Goal: Task Accomplishment & Management: Manage account settings

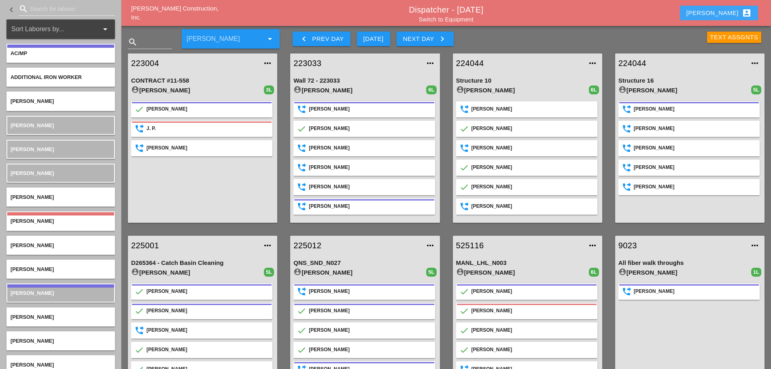
click at [726, 11] on div "Enrico account_box" at bounding box center [718, 13] width 65 height 10
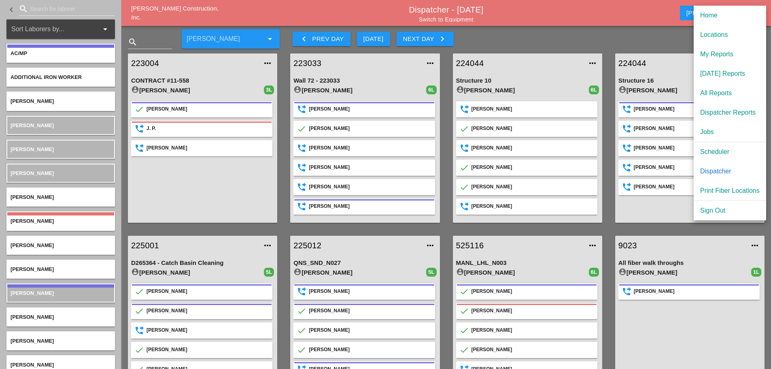
click at [706, 55] on div "My Reports" at bounding box center [729, 54] width 59 height 10
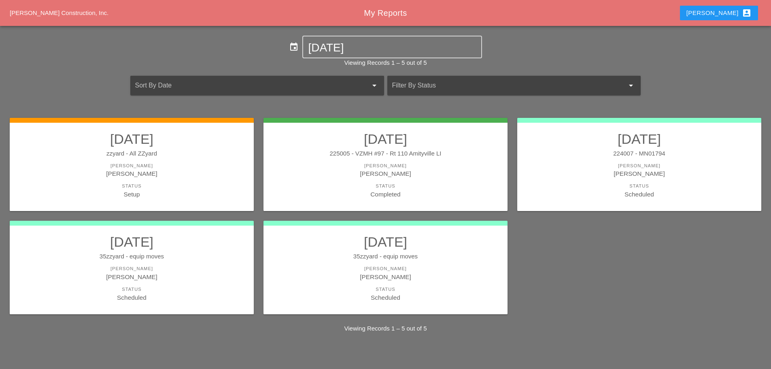
click at [166, 164] on div "Foreman" at bounding box center [132, 165] width 228 height 7
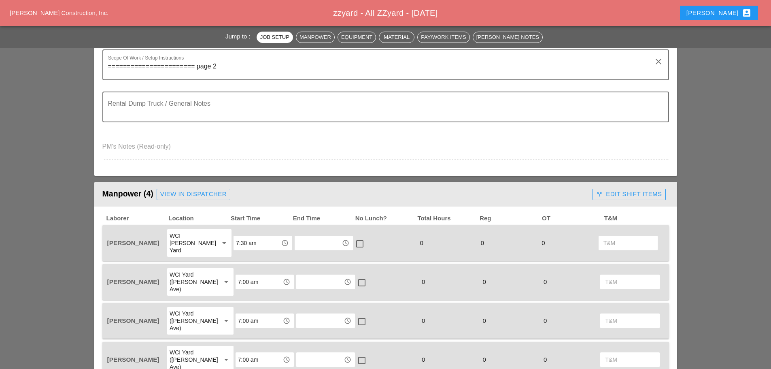
scroll to position [324, 0]
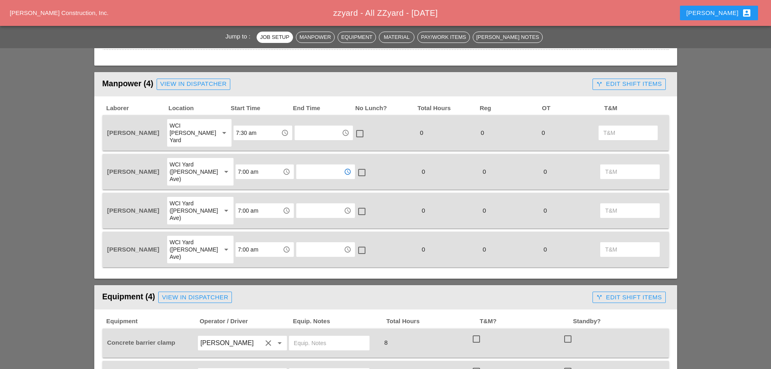
click at [320, 165] on input "text" at bounding box center [320, 171] width 42 height 13
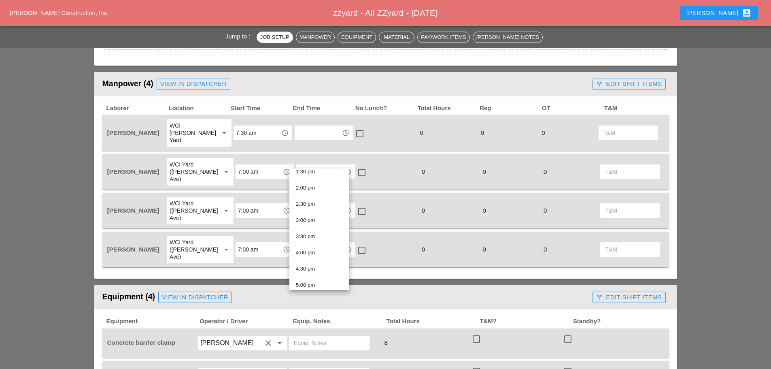
scroll to position [445, 0]
click at [316, 219] on div "3:00 pm" at bounding box center [319, 219] width 47 height 10
type input "3:00 pm"
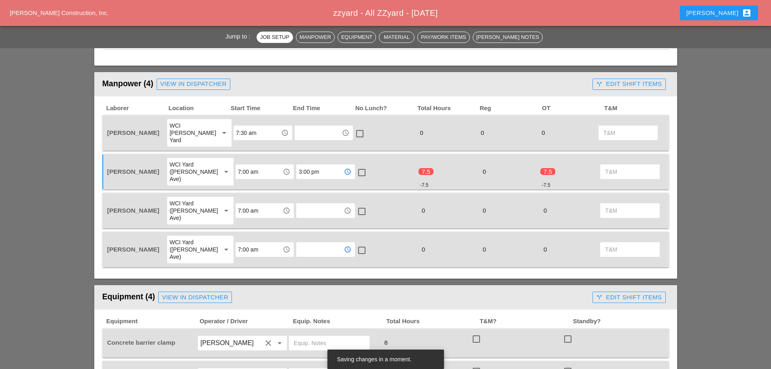
click at [308, 243] on input "text" at bounding box center [320, 249] width 42 height 13
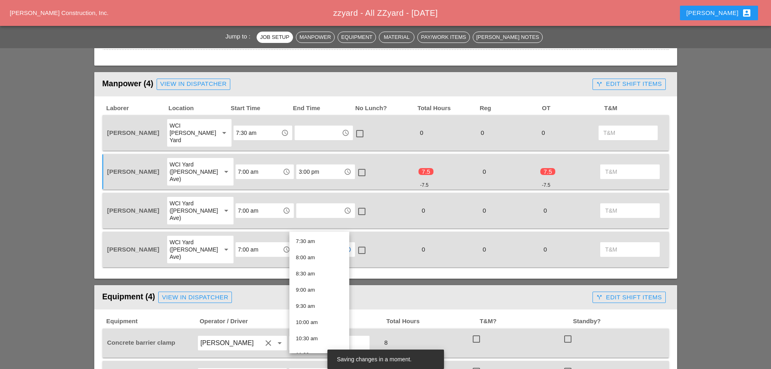
scroll to position [324, 0]
click at [308, 339] on div "1:00 pm" at bounding box center [319, 338] width 47 height 10
type input "1:00 pm"
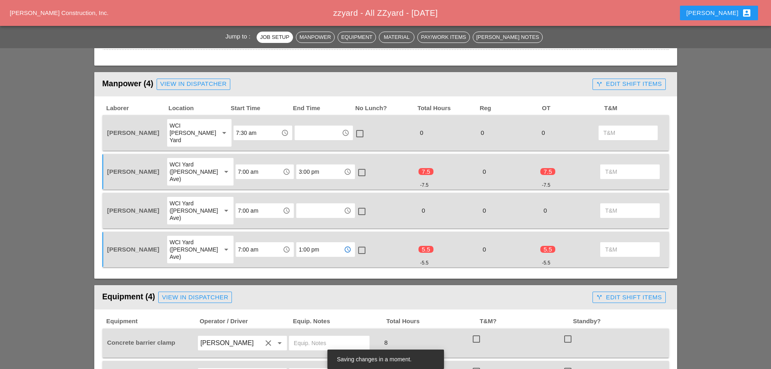
click at [356, 243] on div at bounding box center [362, 250] width 14 height 14
checkbox input "true"
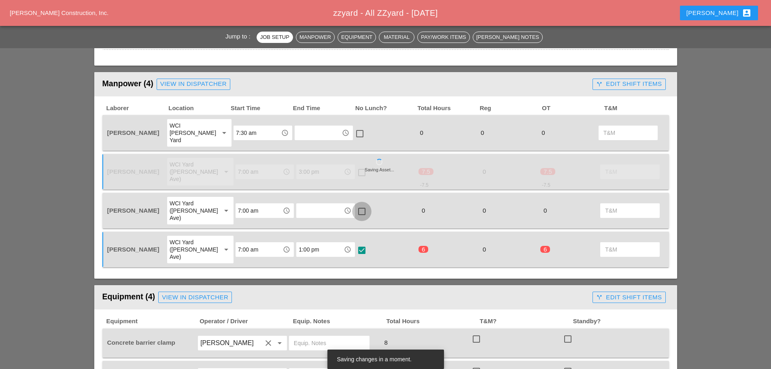
drag, startPoint x: 357, startPoint y: 193, endPoint x: 361, endPoint y: 175, distance: 18.6
click at [357, 204] on div at bounding box center [362, 211] width 14 height 14
checkbox input "true"
click at [355, 165] on div at bounding box center [362, 172] width 14 height 14
checkbox input "true"
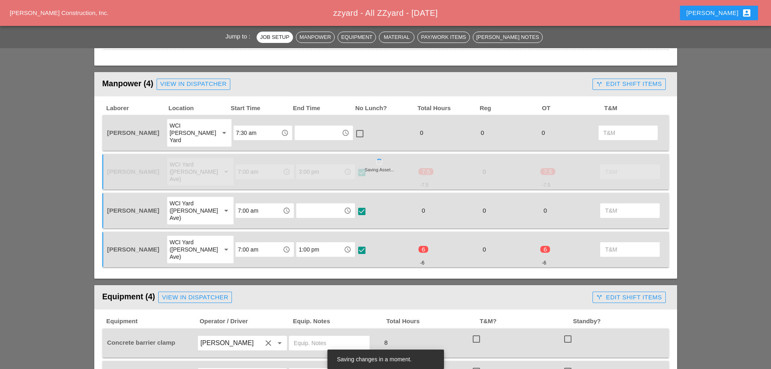
click at [354, 127] on div at bounding box center [360, 134] width 14 height 14
checkbox input "true"
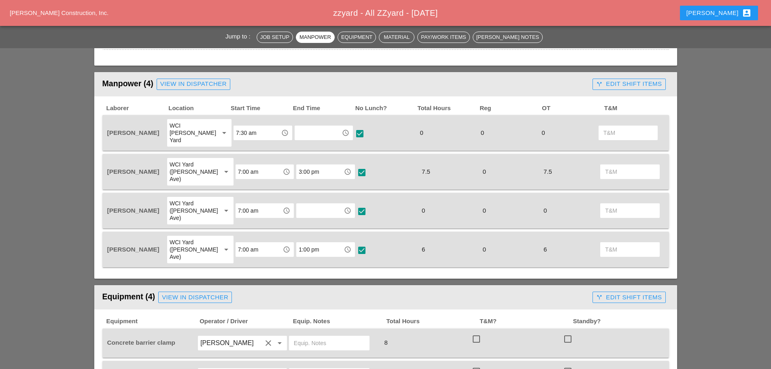
click at [312, 204] on input "text" at bounding box center [320, 210] width 42 height 13
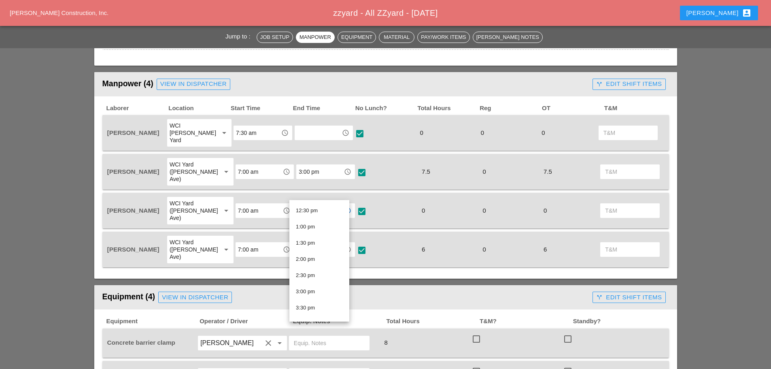
scroll to position [405, 0]
click at [314, 274] on div "2:30 pm" at bounding box center [319, 274] width 47 height 10
type input "2:30 pm"
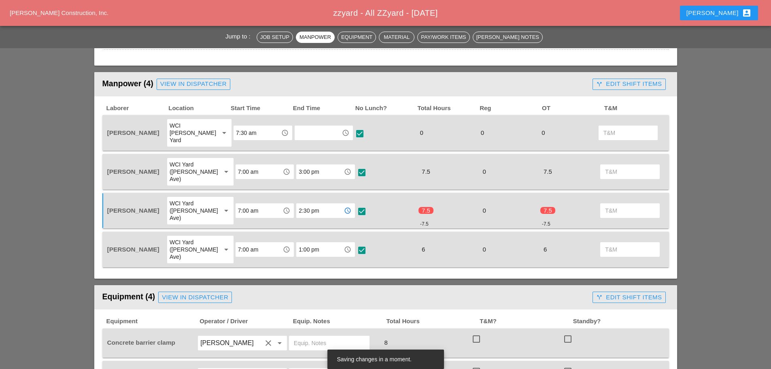
click at [317, 127] on input "text" at bounding box center [318, 132] width 42 height 13
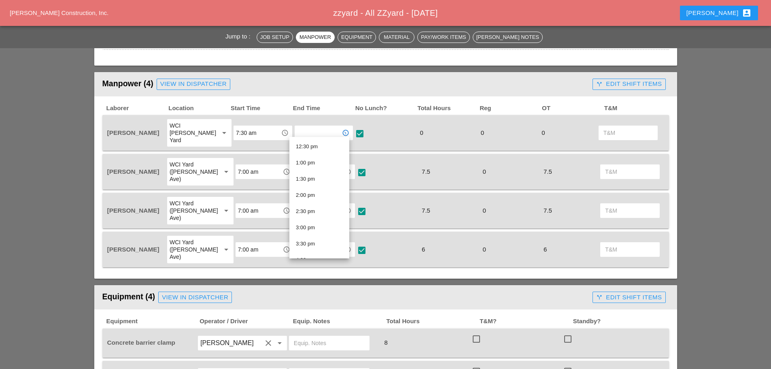
click at [309, 210] on div "2:30 pm" at bounding box center [319, 211] width 47 height 10
type input "2:30 pm"
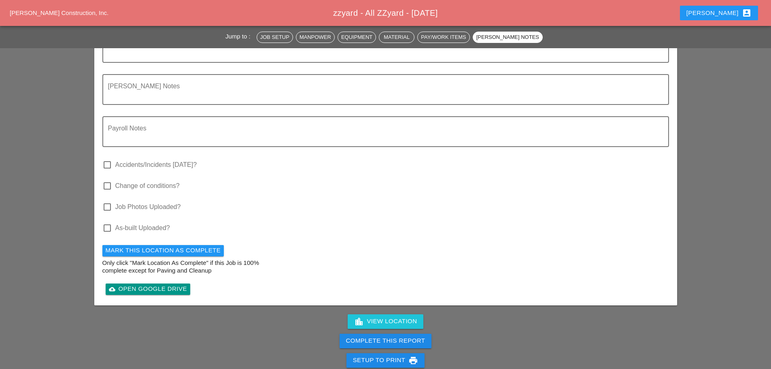
scroll to position [1173, 0]
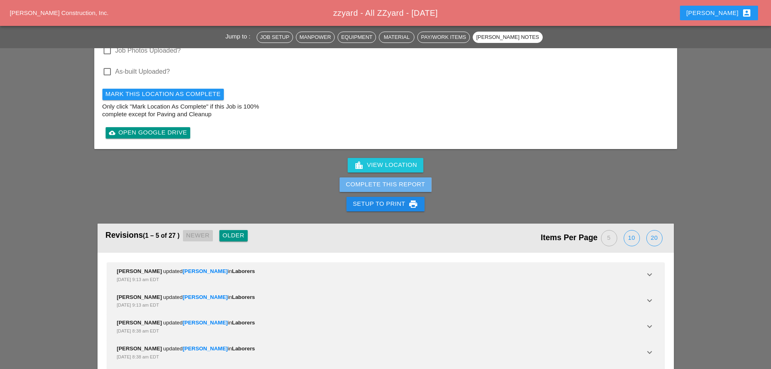
click at [382, 177] on button "Complete This Report" at bounding box center [385, 184] width 92 height 15
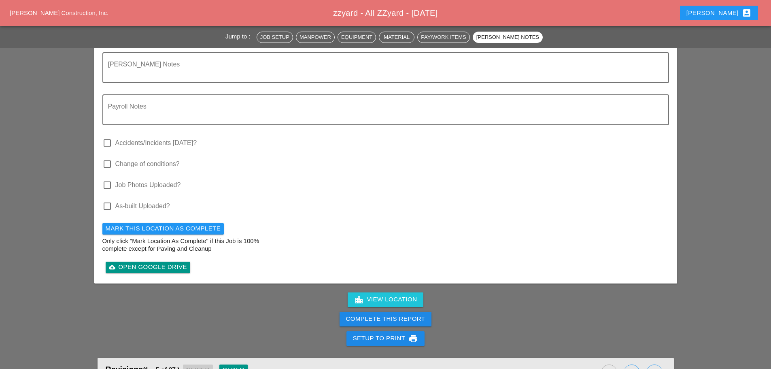
scroll to position [1052, 0]
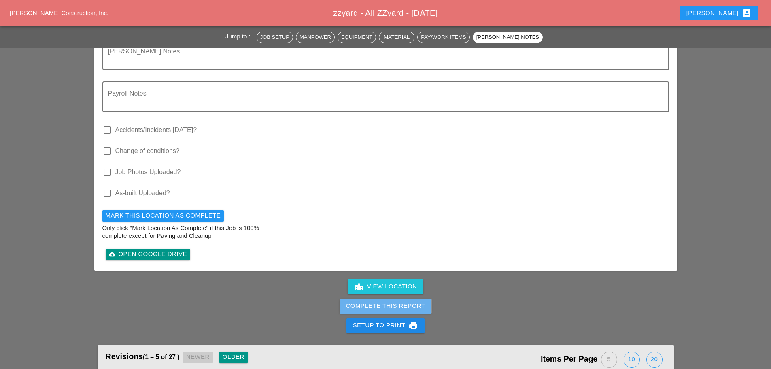
click at [361, 301] on div "Complete This Report" at bounding box center [385, 305] width 79 height 9
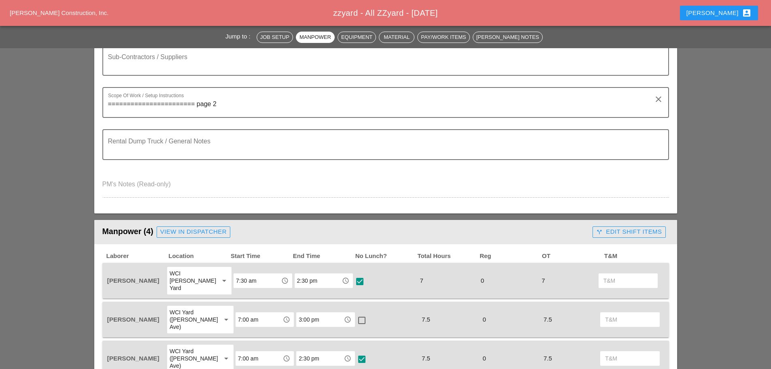
scroll to position [0, 0]
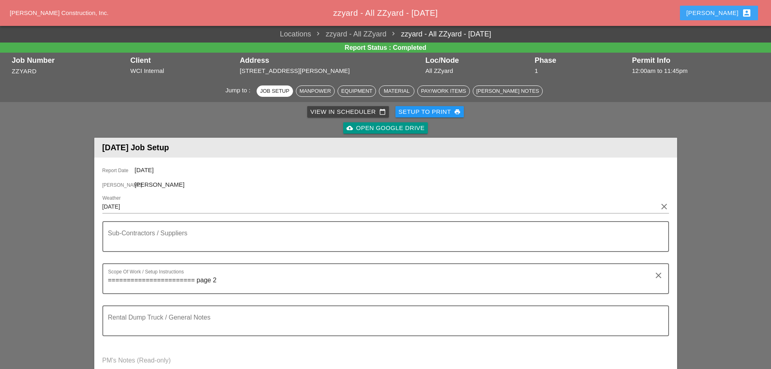
click at [730, 16] on div "[PERSON_NAME] account_box" at bounding box center [718, 13] width 65 height 10
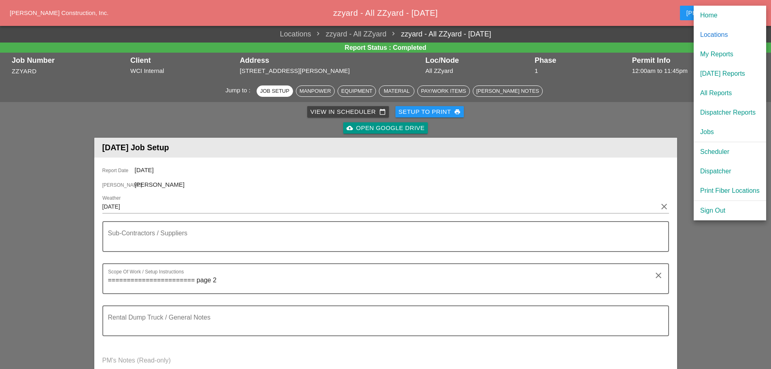
click at [710, 153] on div "Scheduler" at bounding box center [729, 152] width 59 height 10
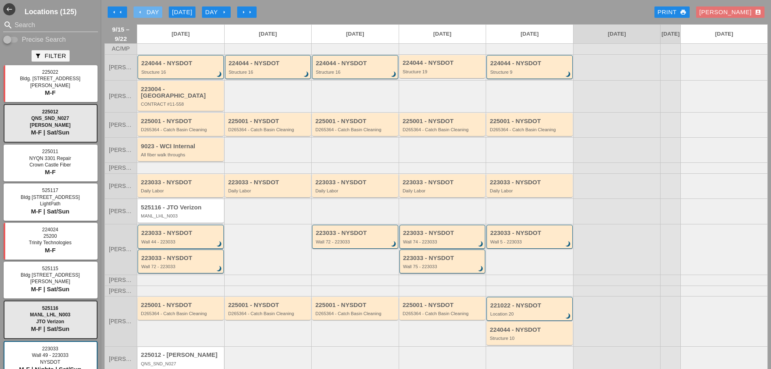
click at [140, 11] on icon "arrow_left" at bounding box center [140, 12] width 6 height 6
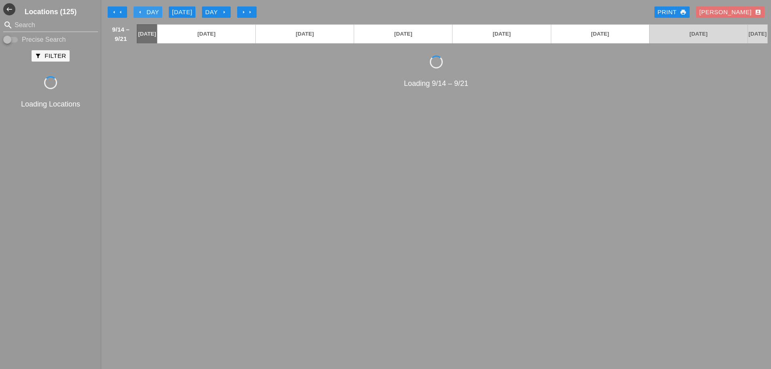
click at [140, 11] on icon "arrow_left" at bounding box center [140, 12] width 6 height 6
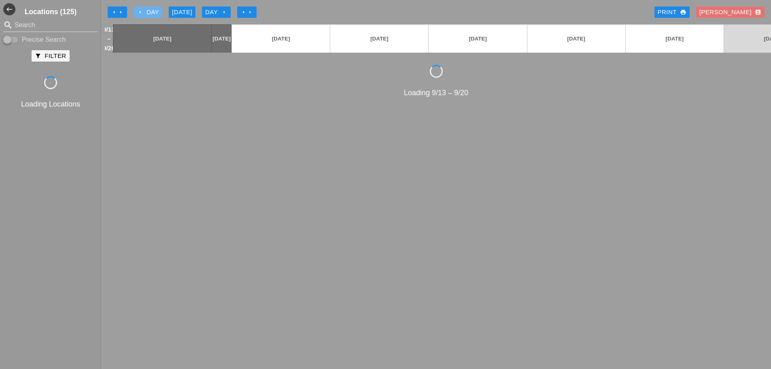
click at [140, 11] on icon "arrow_left" at bounding box center [140, 12] width 6 height 6
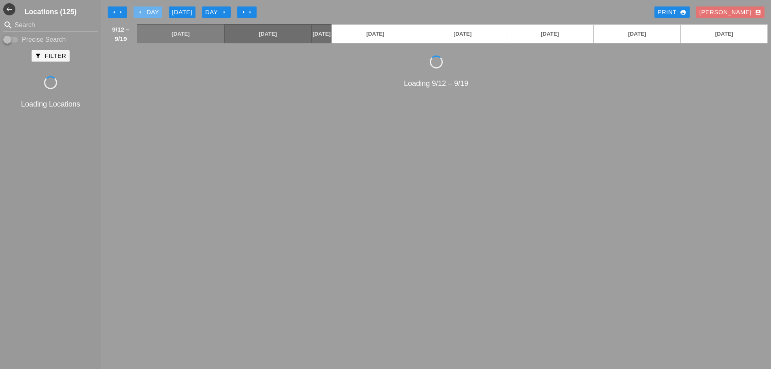
click at [140, 11] on icon "arrow_left" at bounding box center [140, 12] width 6 height 6
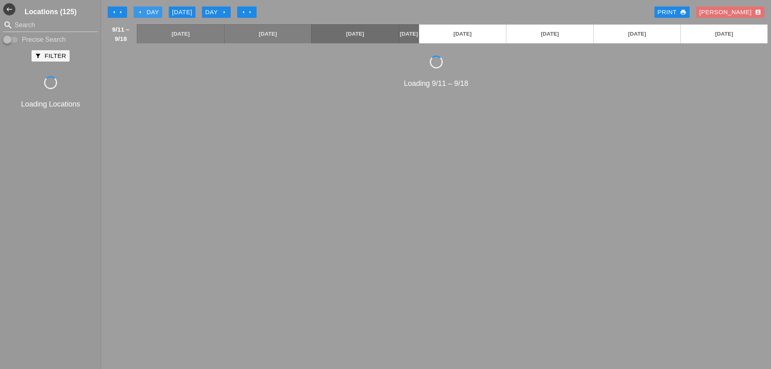
click at [140, 11] on icon "arrow_left" at bounding box center [140, 12] width 6 height 6
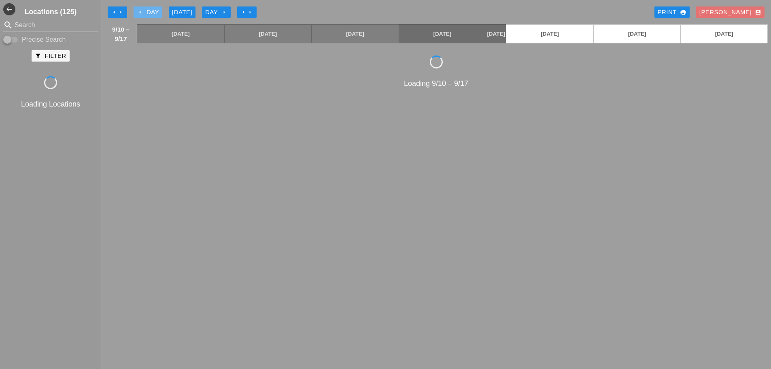
click at [140, 10] on icon "arrow_left" at bounding box center [140, 12] width 6 height 6
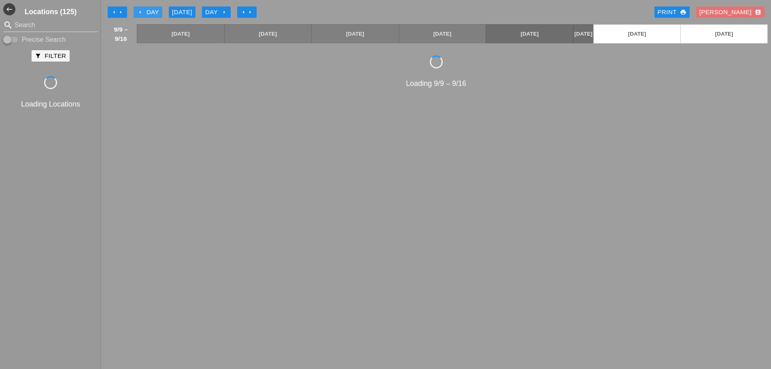
click at [140, 10] on icon "arrow_left" at bounding box center [140, 12] width 6 height 6
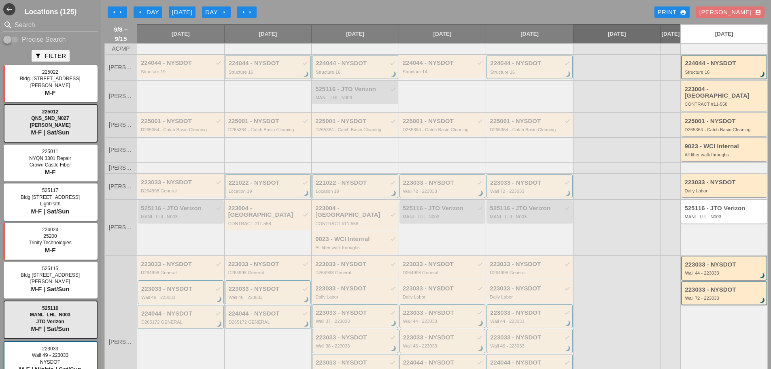
click at [59, 27] on input "Search" at bounding box center [51, 25] width 72 height 13
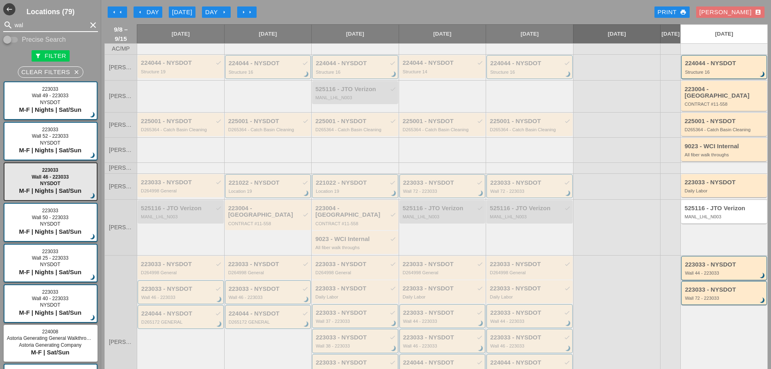
click at [33, 23] on input "wal" at bounding box center [51, 25] width 72 height 13
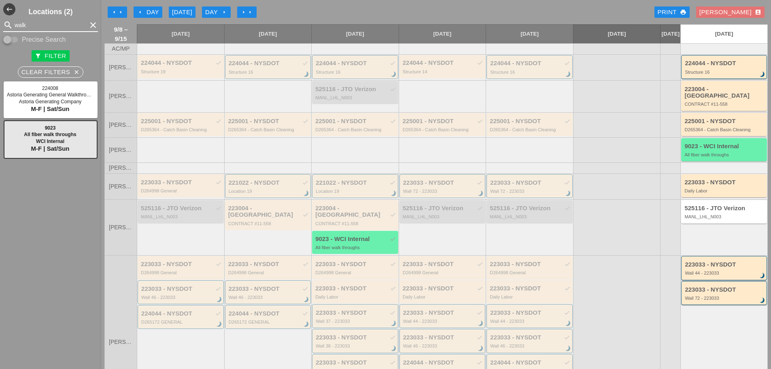
type input "walk"
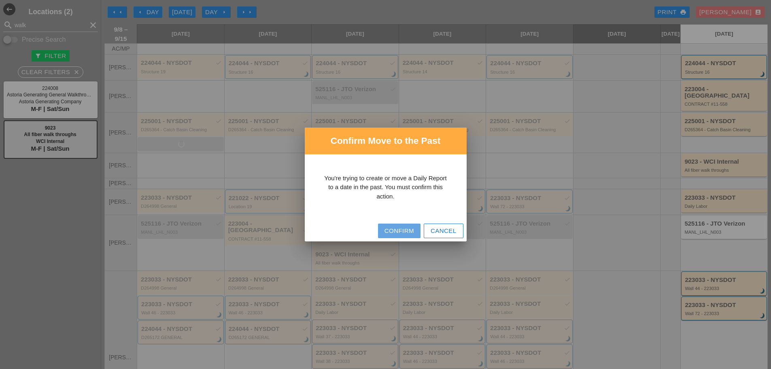
click at [385, 226] on div "Confirm" at bounding box center [399, 230] width 30 height 9
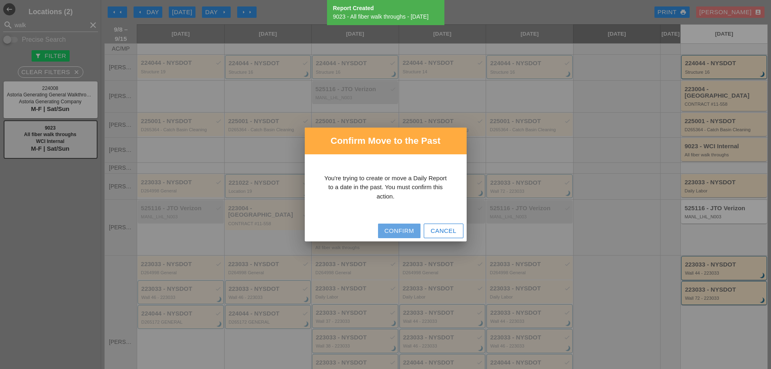
click at [392, 231] on div "Confirm" at bounding box center [399, 230] width 30 height 9
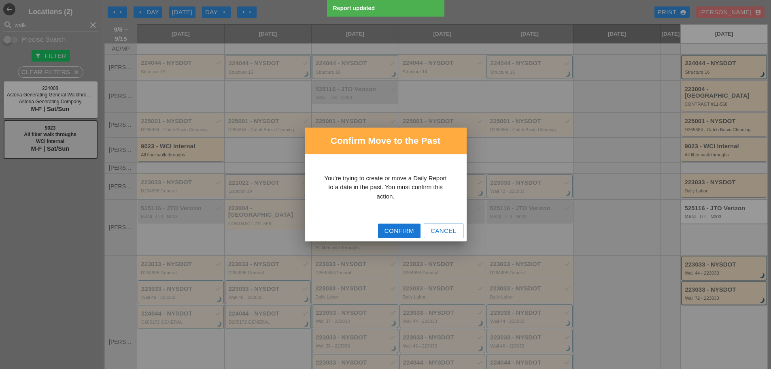
click at [163, 144] on div at bounding box center [385, 184] width 771 height 369
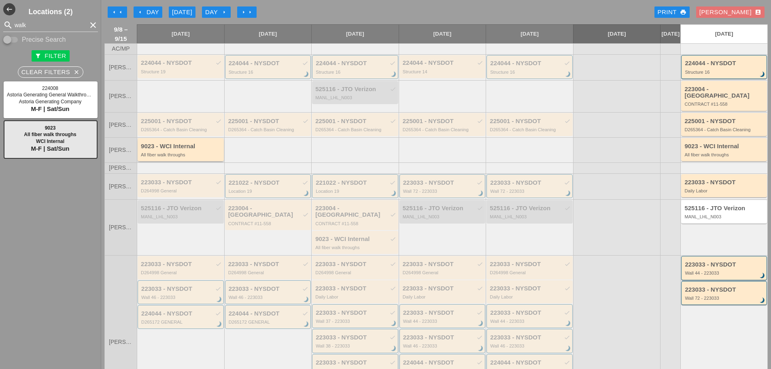
click at [170, 153] on div "All fiber walk throughs" at bounding box center [181, 154] width 81 height 5
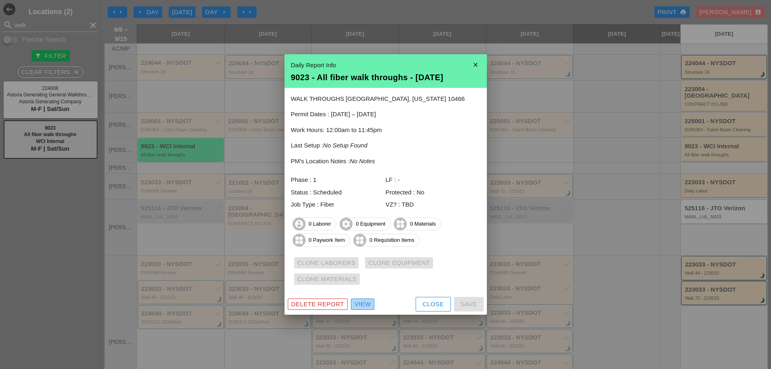
click at [367, 301] on div "View" at bounding box center [362, 303] width 16 height 9
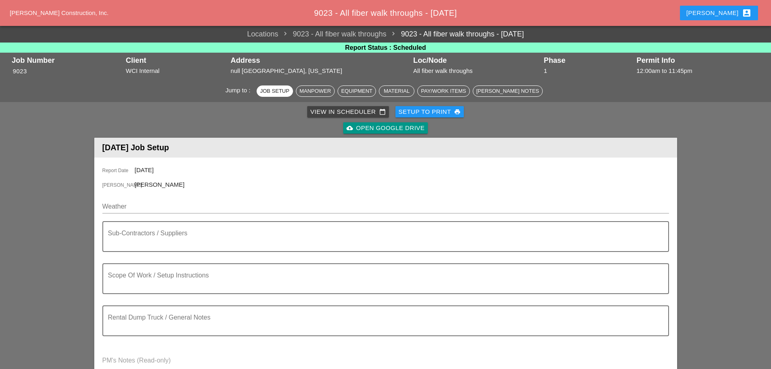
click at [127, 207] on input "Weather" at bounding box center [379, 206] width 555 height 13
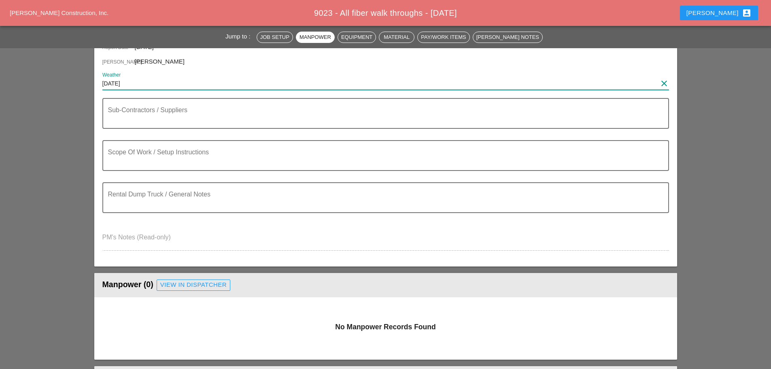
scroll to position [246, 0]
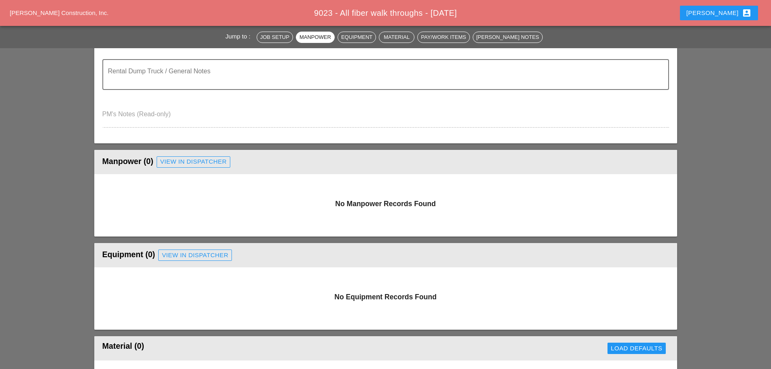
type input "mon 9/8/25"
click at [190, 165] on div "View in Dispatcher" at bounding box center [193, 161] width 66 height 9
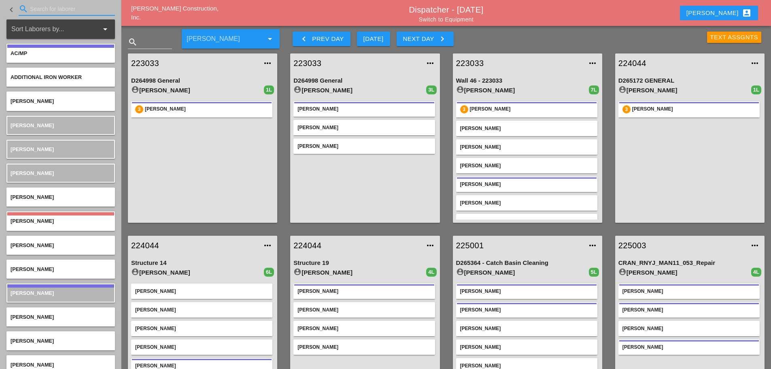
click at [36, 13] on input "Search for laborer" at bounding box center [67, 8] width 74 height 13
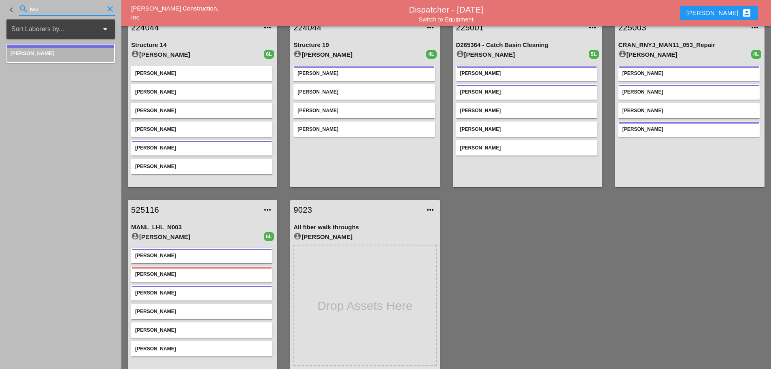
scroll to position [225, 0]
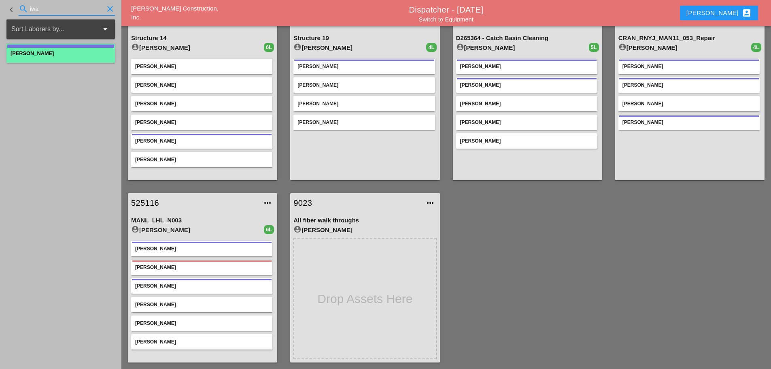
type input "iwa"
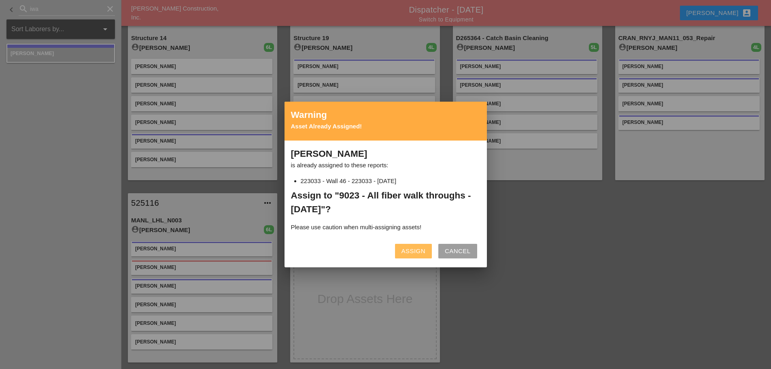
click at [408, 254] on div "Assign" at bounding box center [413, 250] width 24 height 9
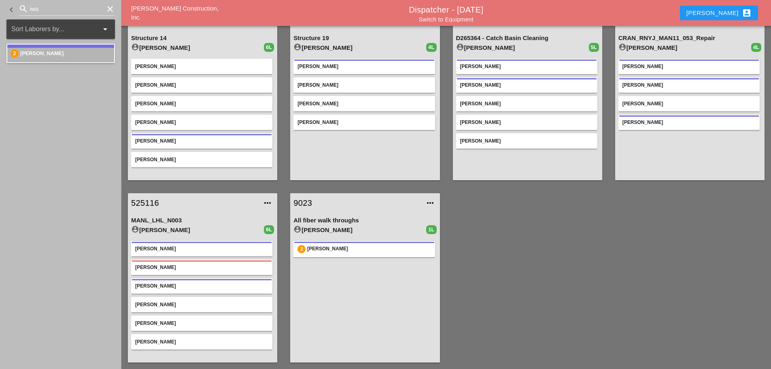
click at [110, 10] on icon "clear" at bounding box center [110, 9] width 10 height 10
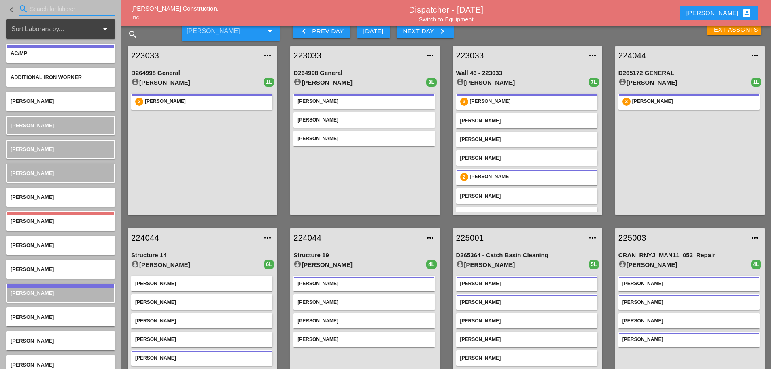
scroll to position [0, 0]
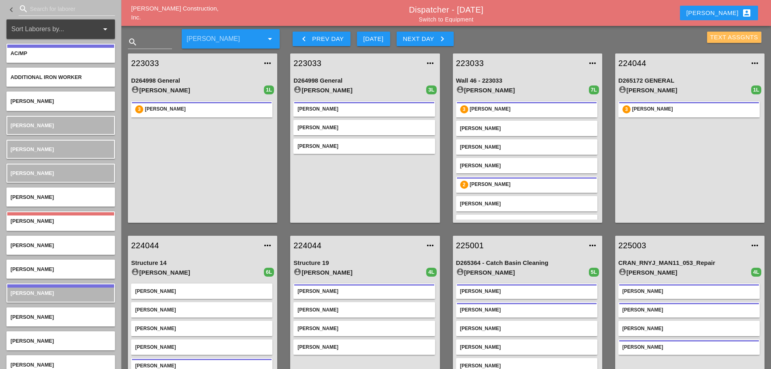
click at [716, 37] on div "Text Assgnts" at bounding box center [734, 37] width 48 height 9
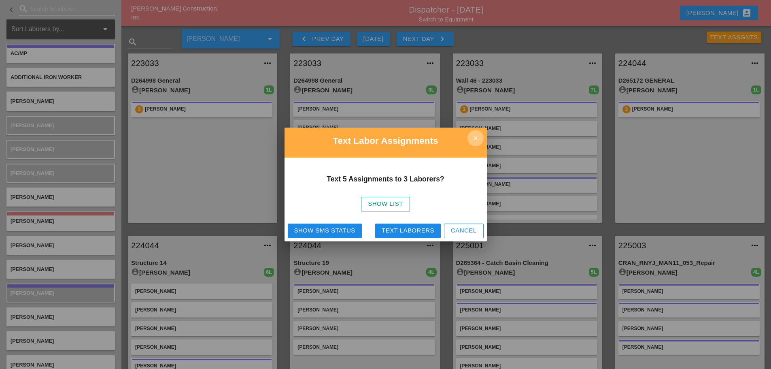
drag, startPoint x: 476, startPoint y: 140, endPoint x: 584, endPoint y: 78, distance: 124.3
click at [476, 139] on icon "close" at bounding box center [475, 138] width 16 height 16
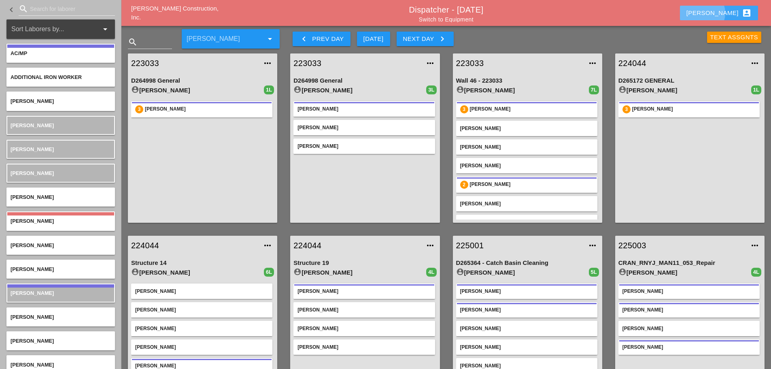
click at [728, 8] on div "[PERSON_NAME] account_box" at bounding box center [718, 13] width 65 height 10
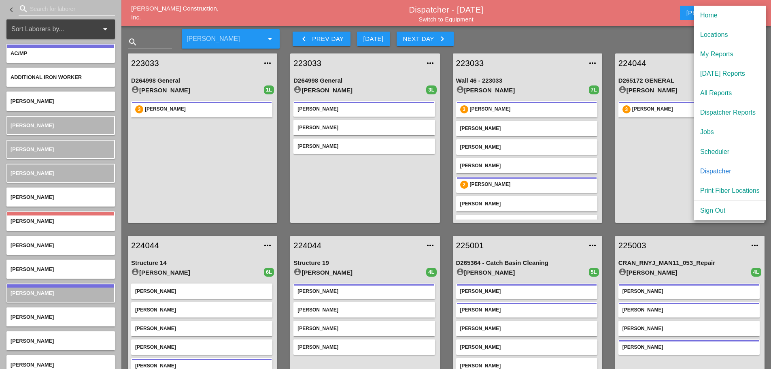
click at [722, 147] on div "Scheduler" at bounding box center [729, 152] width 59 height 10
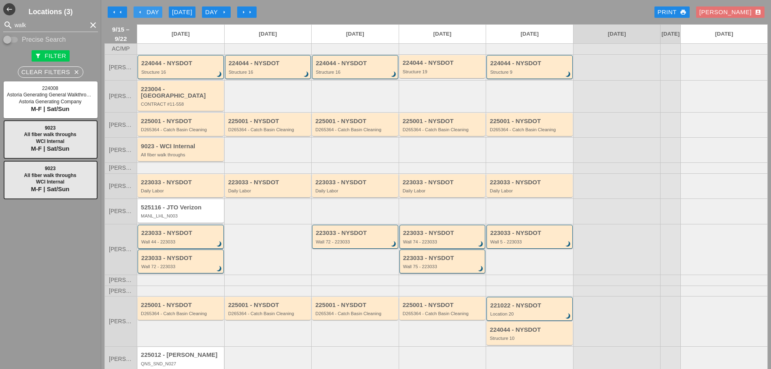
click at [140, 13] on icon "arrow_left" at bounding box center [140, 12] width 6 height 6
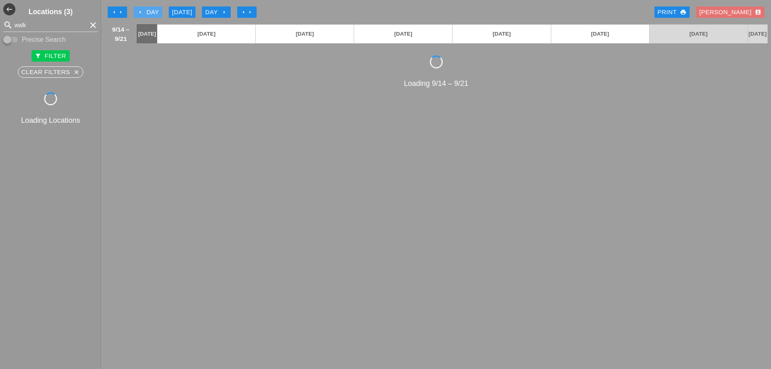
click at [140, 13] on icon "arrow_left" at bounding box center [140, 12] width 6 height 6
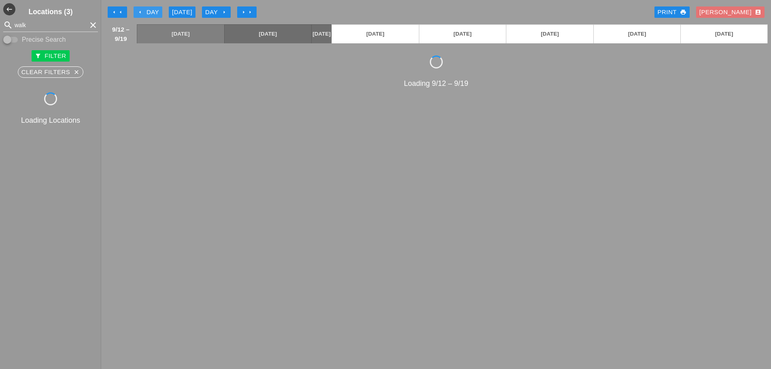
click at [140, 13] on icon "arrow_left" at bounding box center [140, 12] width 6 height 6
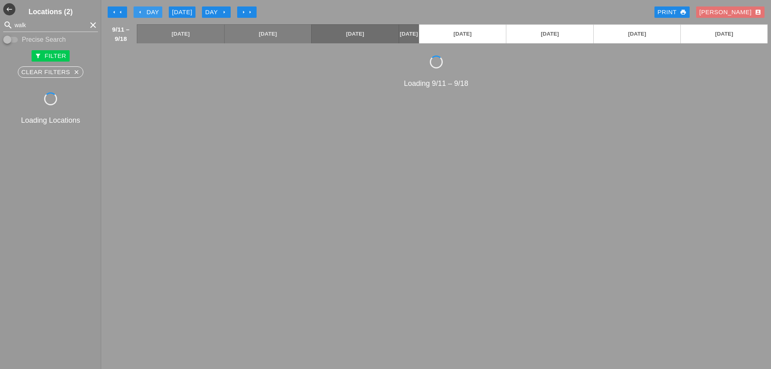
click at [140, 13] on icon "arrow_left" at bounding box center [140, 12] width 6 height 6
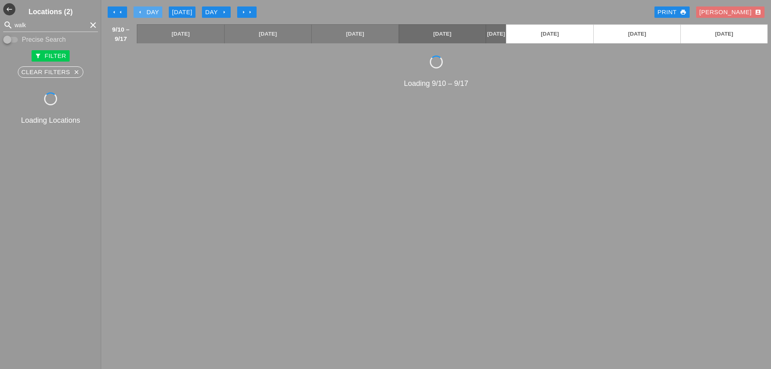
click at [140, 13] on icon "arrow_left" at bounding box center [140, 12] width 6 height 6
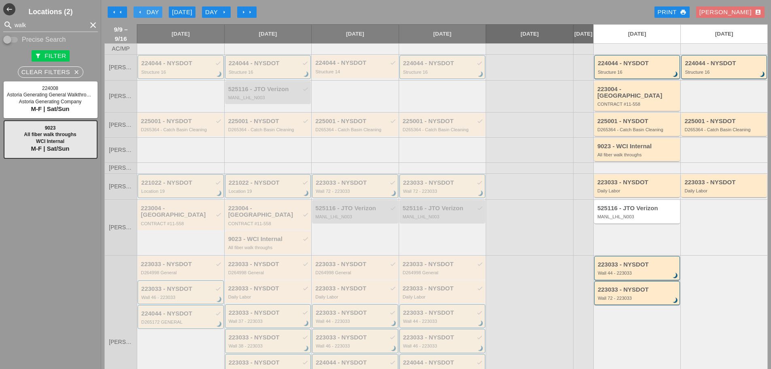
click at [139, 10] on icon "arrow_left" at bounding box center [140, 12] width 6 height 6
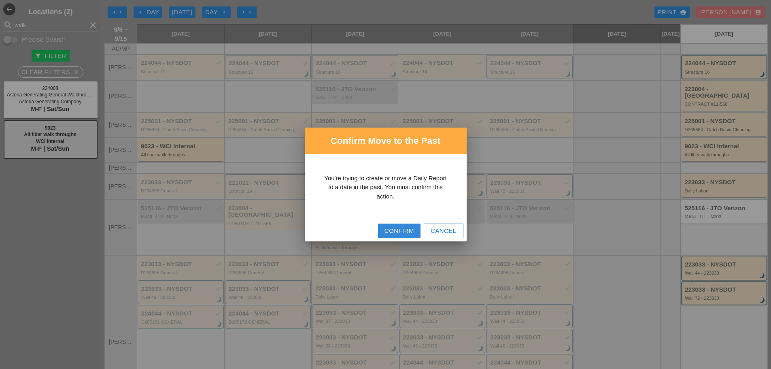
click at [382, 231] on button "Confirm" at bounding box center [399, 230] width 42 height 15
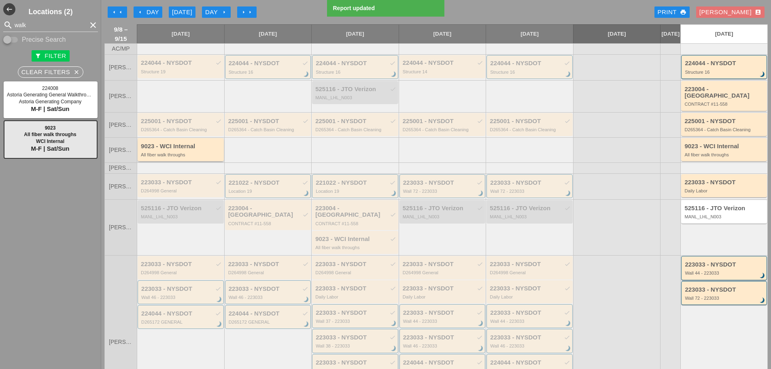
click at [196, 149] on div "9023 - WCI Internal All fiber walk throughs" at bounding box center [181, 150] width 81 height 15
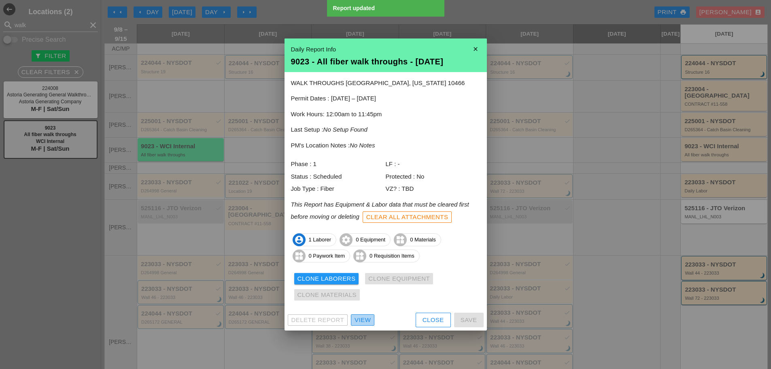
click at [363, 317] on div "View" at bounding box center [362, 319] width 16 height 9
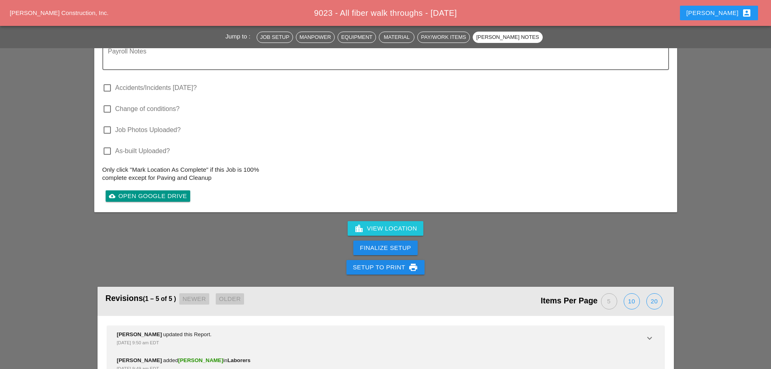
scroll to position [977, 0]
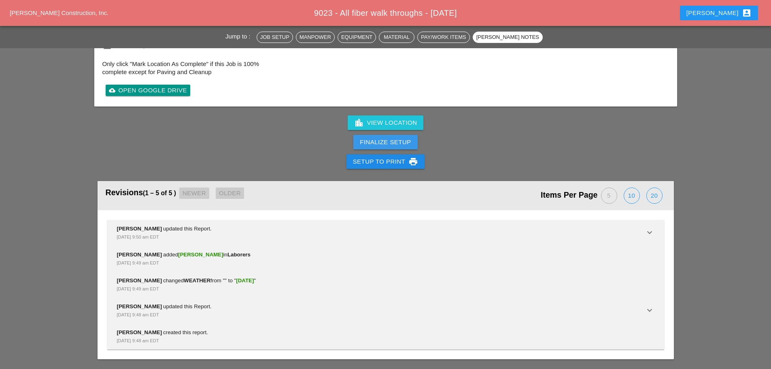
click at [379, 146] on div "Finalize Setup" at bounding box center [385, 142] width 51 height 9
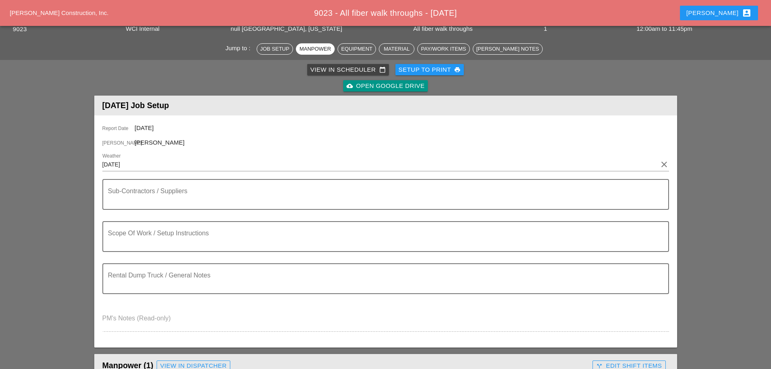
scroll to position [0, 0]
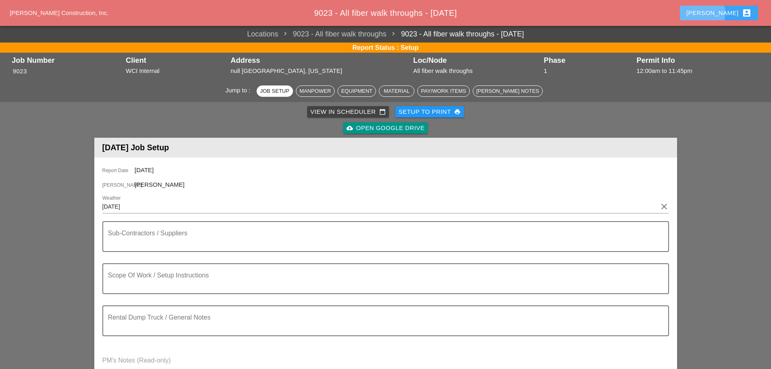
click at [720, 16] on div "[PERSON_NAME] account_box" at bounding box center [718, 13] width 65 height 10
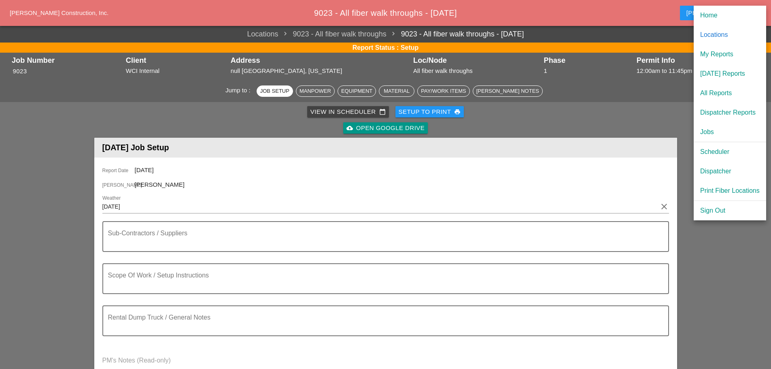
click at [717, 149] on div "Scheduler" at bounding box center [729, 152] width 59 height 10
